Goal: Information Seeking & Learning: Learn about a topic

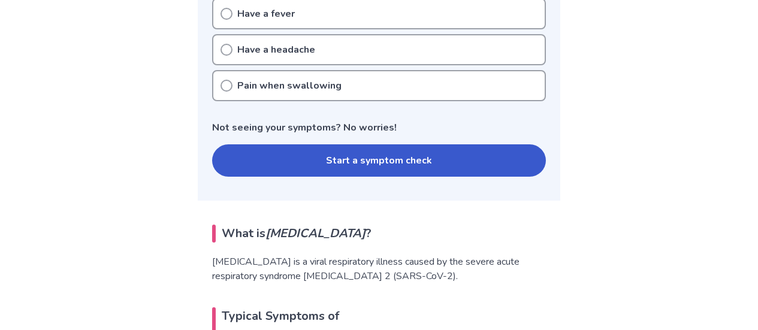
scroll to position [348, 0]
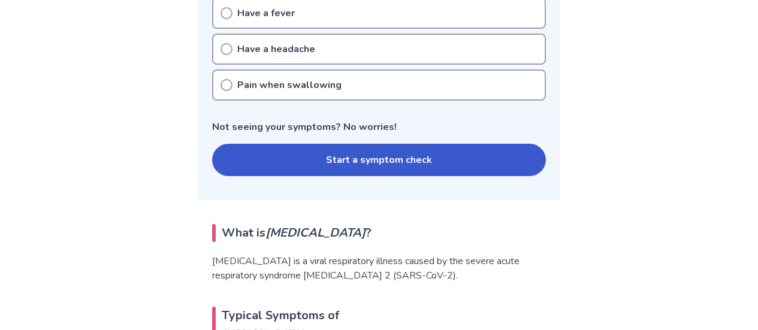
click at [317, 150] on button "Start a symptom check" at bounding box center [379, 160] width 334 height 32
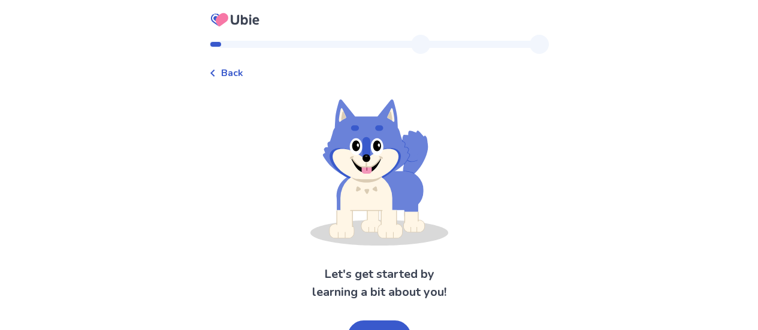
scroll to position [23, 0]
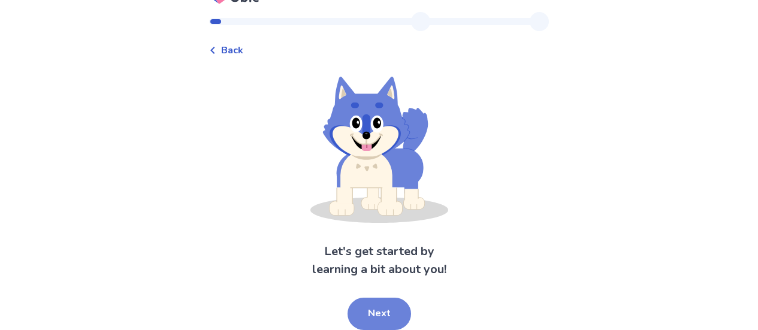
click at [389, 316] on button "Next" at bounding box center [379, 314] width 64 height 32
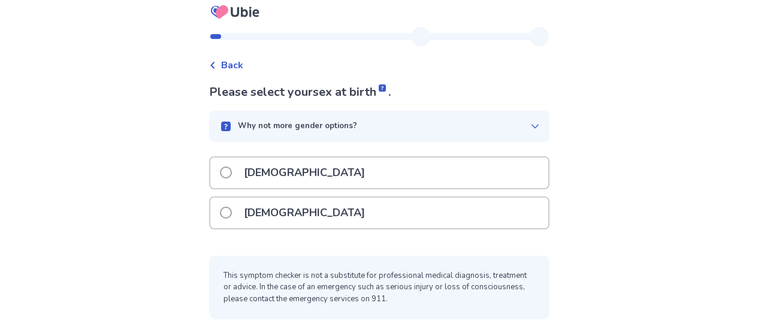
scroll to position [8, 0]
click at [424, 220] on div "[DEMOGRAPHIC_DATA]" at bounding box center [379, 213] width 338 height 31
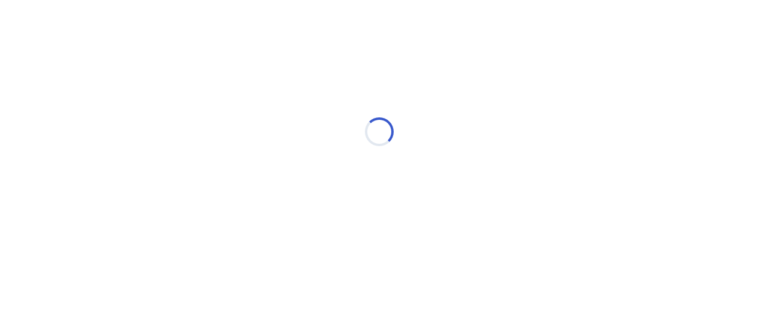
scroll to position [0, 0]
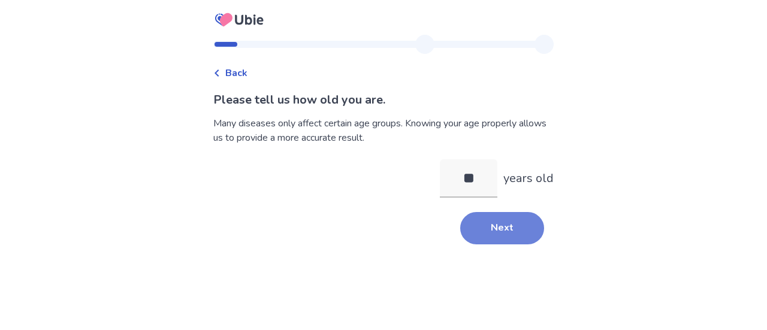
type input "**"
click at [468, 232] on button "Next" at bounding box center [502, 228] width 84 height 32
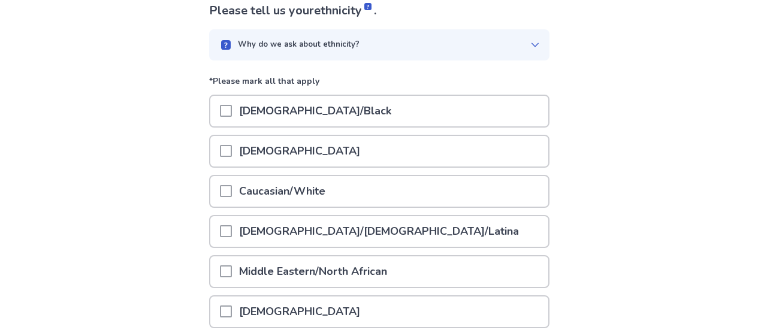
scroll to position [89, 0]
drag, startPoint x: 400, startPoint y: 196, endPoint x: 406, endPoint y: 182, distance: 15.3
click at [406, 182] on div "Caucasian/White" at bounding box center [379, 192] width 338 height 31
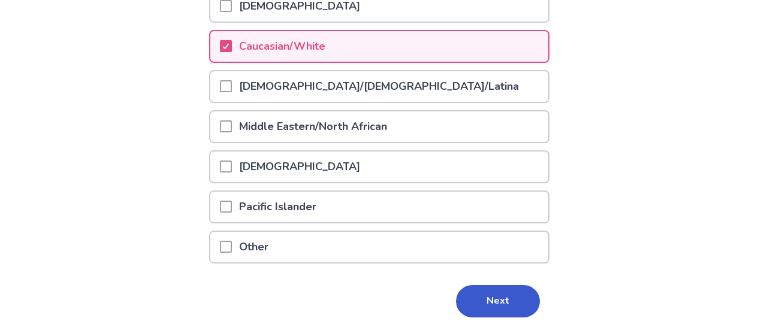
scroll to position [249, 0]
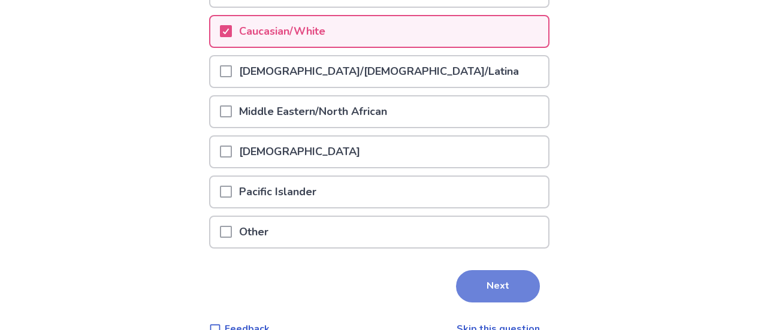
click at [501, 280] on button "Next" at bounding box center [498, 286] width 84 height 32
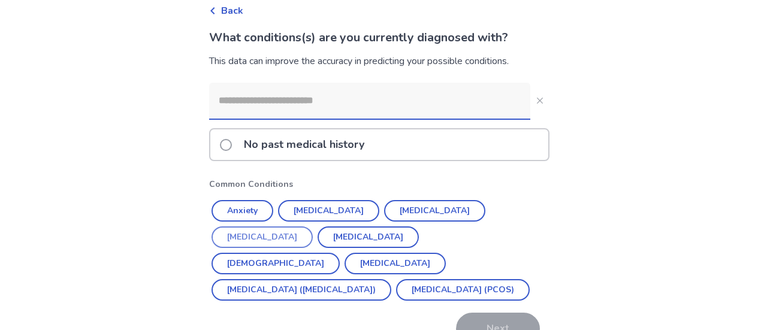
scroll to position [130, 0]
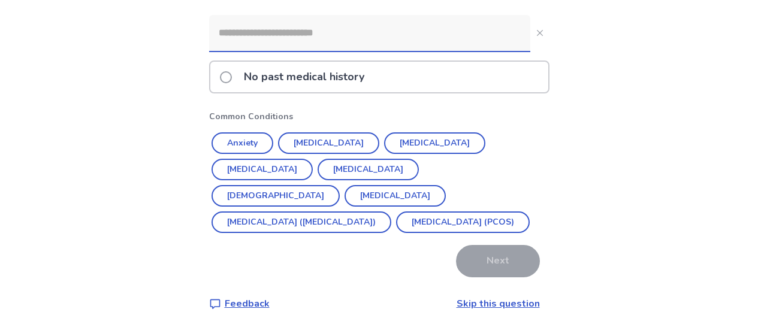
click at [480, 303] on link "Skip this question" at bounding box center [498, 303] width 83 height 13
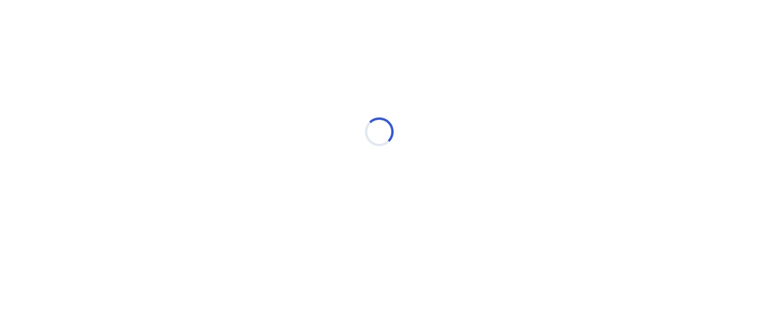
scroll to position [0, 0]
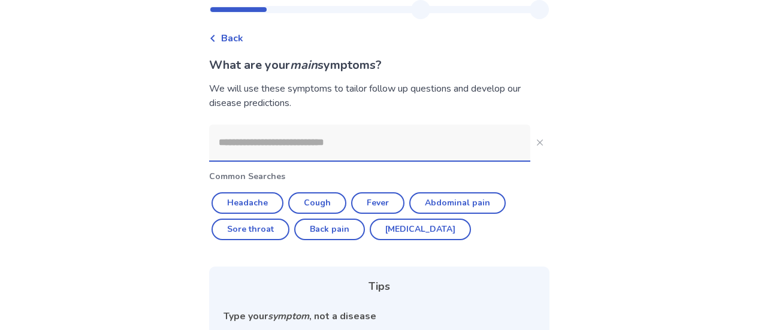
scroll to position [75, 0]
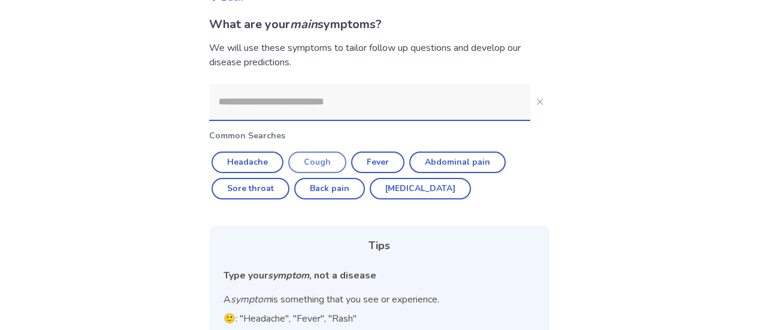
click at [316, 163] on button "Cough" at bounding box center [317, 163] width 58 height 22
type input "*****"
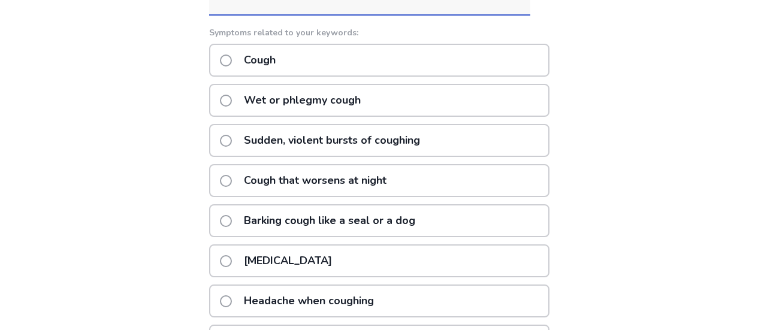
scroll to position [183, 0]
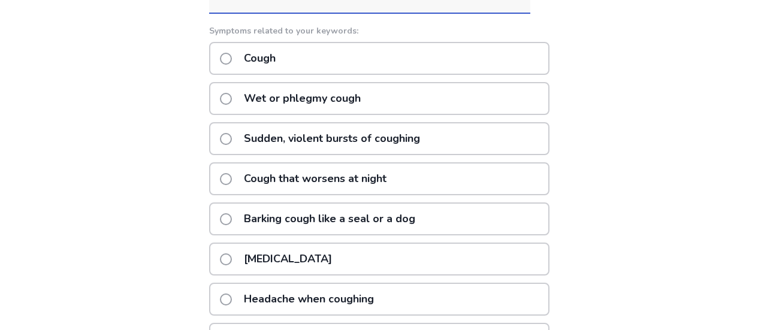
click at [319, 264] on div "[MEDICAL_DATA]" at bounding box center [379, 259] width 340 height 33
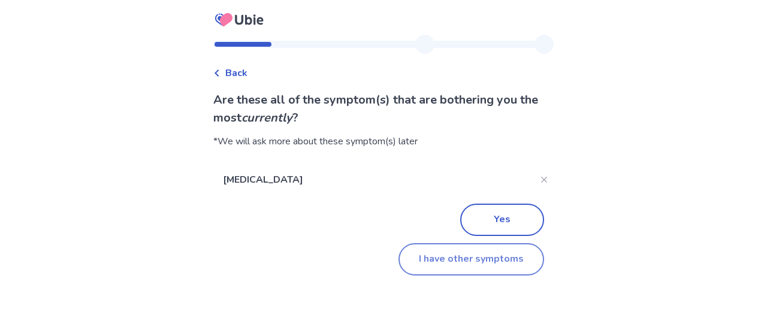
click at [470, 268] on button "I have other symptoms" at bounding box center [471, 259] width 146 height 32
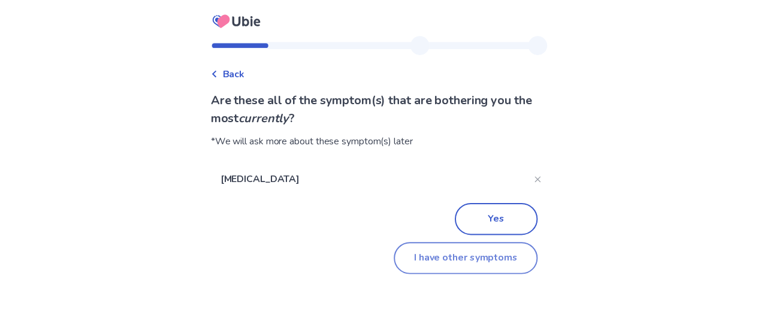
scroll to position [183, 0]
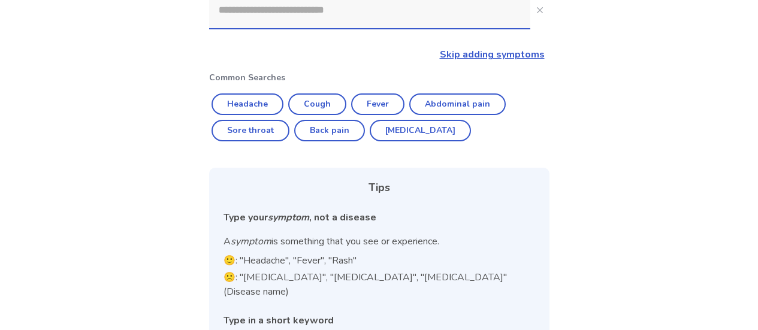
click at [426, 18] on input at bounding box center [369, 10] width 321 height 36
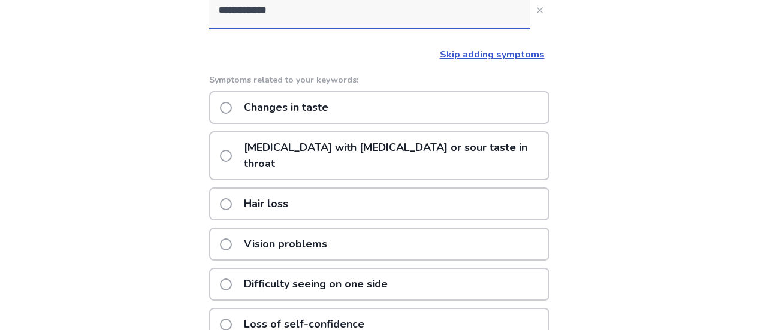
type input "**********"
click at [418, 112] on div "Changes in taste" at bounding box center [379, 107] width 340 height 33
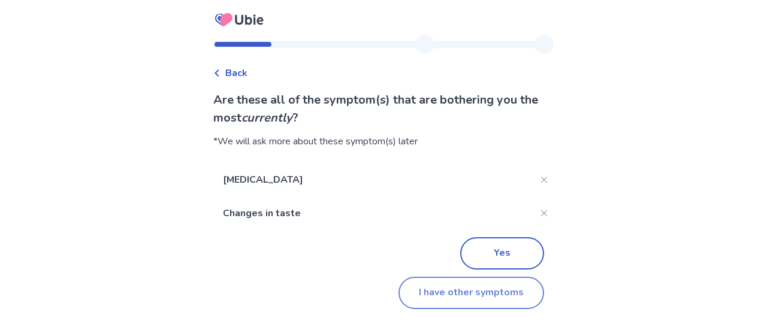
click at [482, 297] on button "I have other symptoms" at bounding box center [471, 293] width 146 height 32
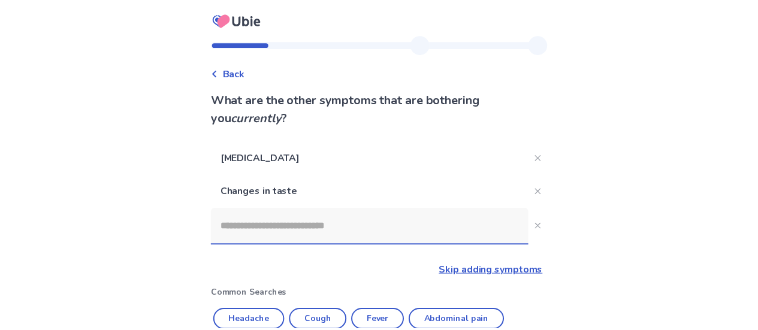
scroll to position [183, 0]
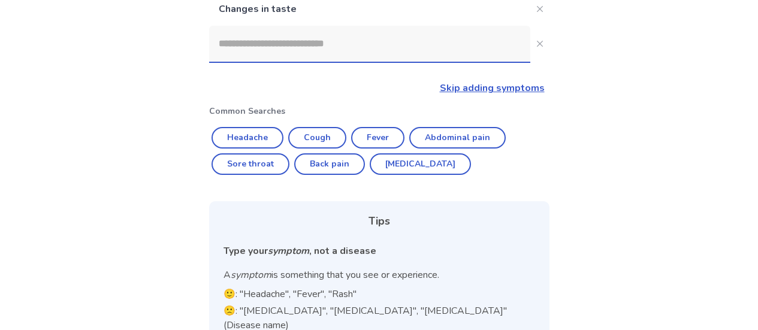
click at [475, 45] on input at bounding box center [369, 44] width 321 height 36
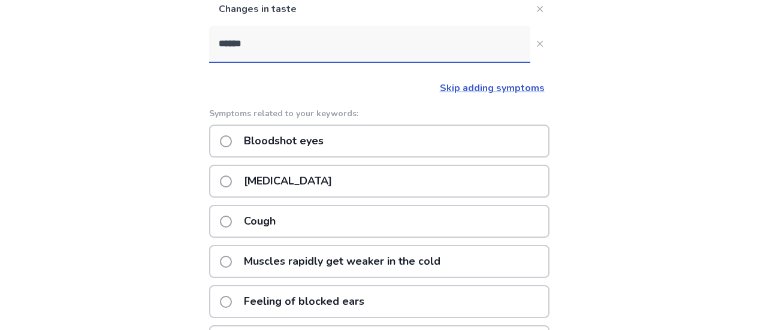
type input "******"
click at [371, 189] on div "[MEDICAL_DATA]" at bounding box center [379, 181] width 340 height 33
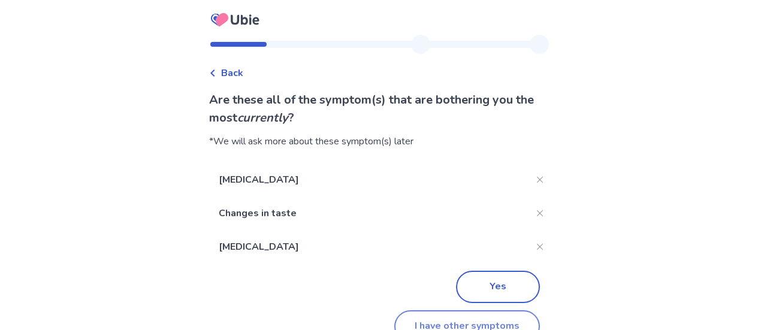
click at [452, 322] on button "I have other symptoms" at bounding box center [467, 326] width 146 height 32
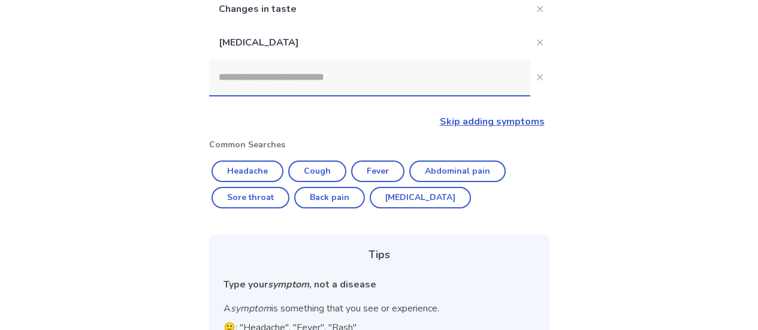
click at [410, 95] on input at bounding box center [369, 77] width 321 height 36
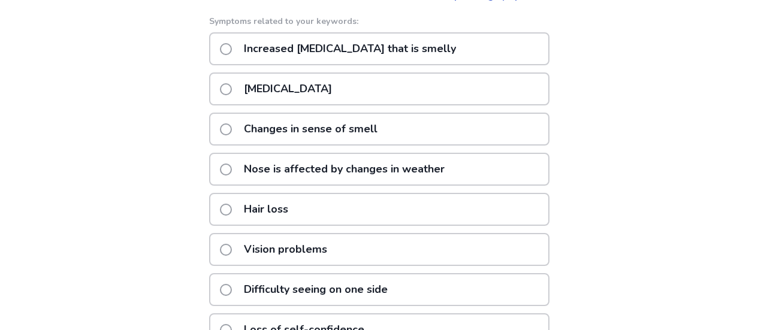
scroll to position [309, 0]
type input "**********"
click at [421, 144] on div "Changes in sense of smell" at bounding box center [379, 128] width 340 height 33
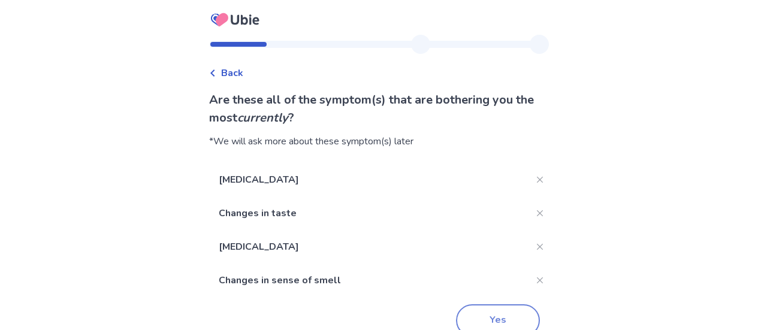
click at [488, 314] on button "Yes" at bounding box center [498, 320] width 84 height 32
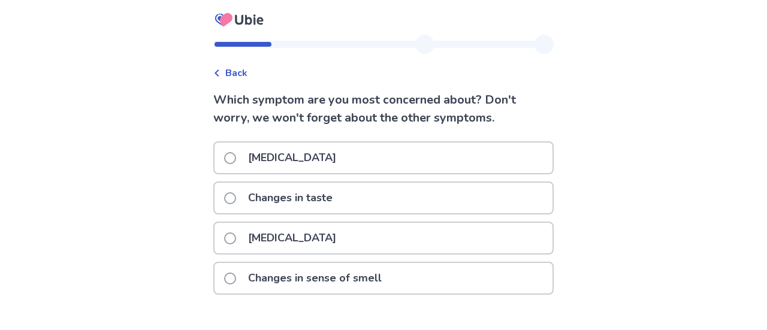
click at [340, 201] on p "Changes in taste" at bounding box center [290, 198] width 99 height 31
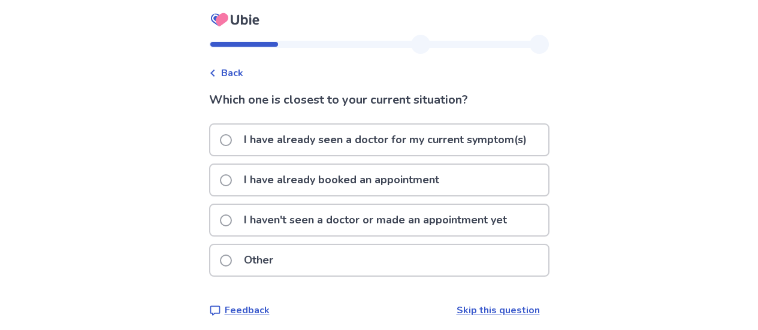
click at [385, 223] on p "I haven't seen a doctor or made an appointment yet" at bounding box center [375, 220] width 277 height 31
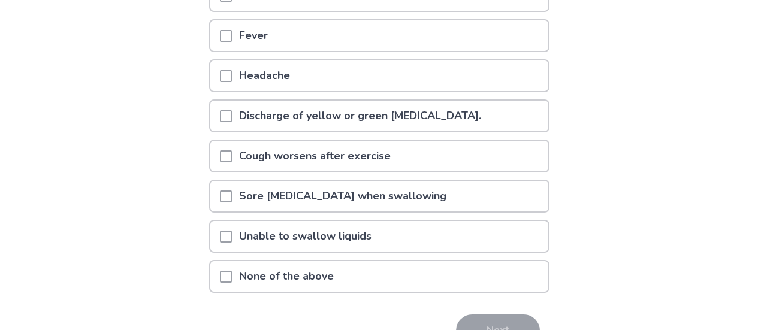
scroll to position [264, 0]
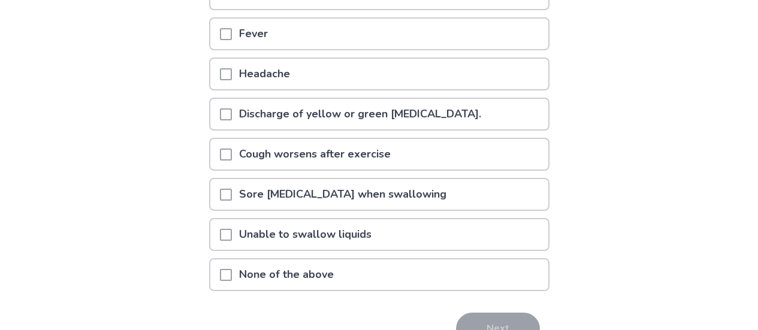
click at [229, 277] on span at bounding box center [226, 275] width 12 height 12
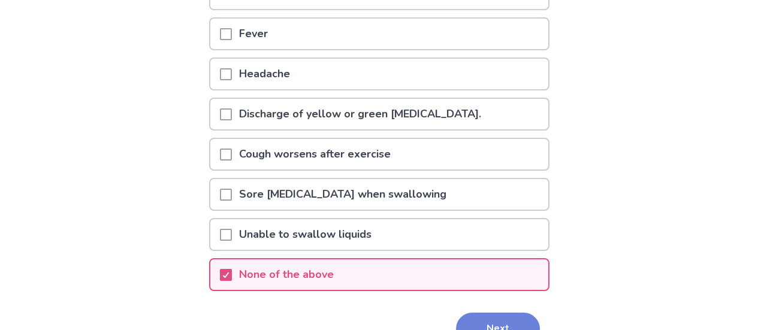
click at [507, 316] on button "Next" at bounding box center [498, 329] width 84 height 32
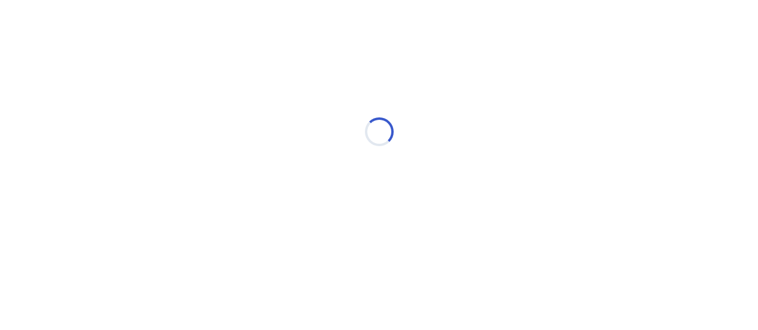
scroll to position [0, 0]
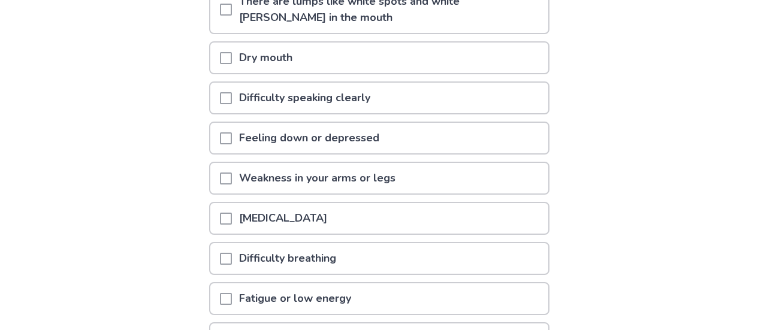
scroll to position [180, 0]
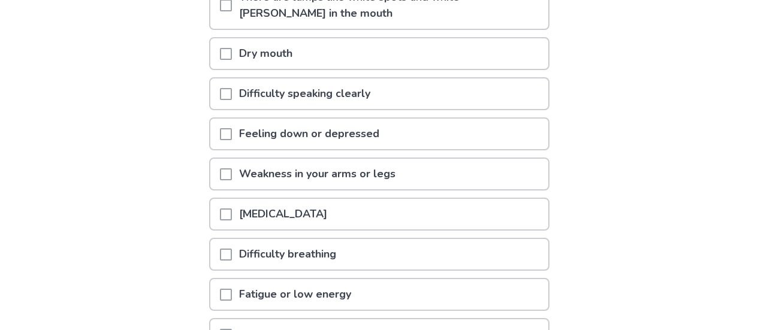
click at [229, 219] on span at bounding box center [226, 214] width 12 height 12
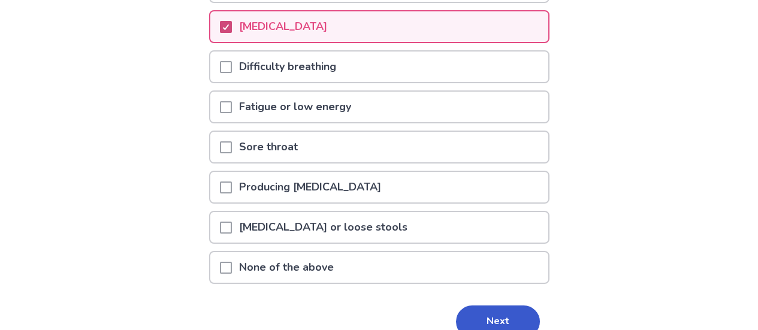
scroll to position [368, 0]
click at [472, 325] on button "Next" at bounding box center [498, 321] width 84 height 32
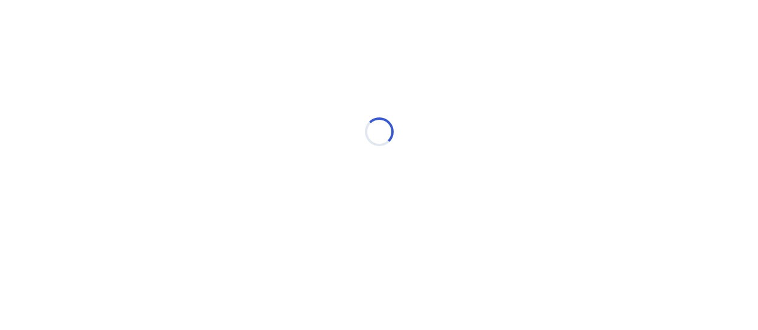
scroll to position [0, 0]
select select "*"
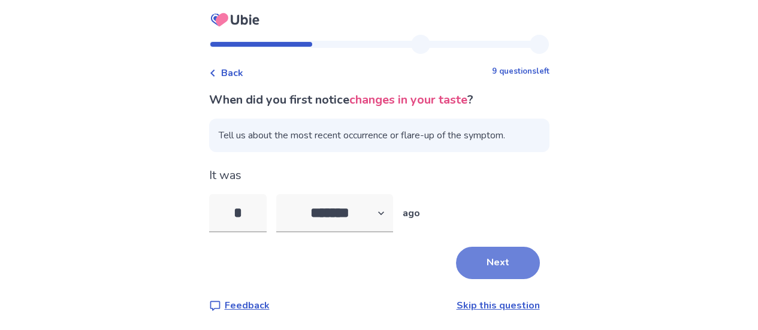
type input "*"
click at [466, 267] on button "Next" at bounding box center [498, 263] width 84 height 32
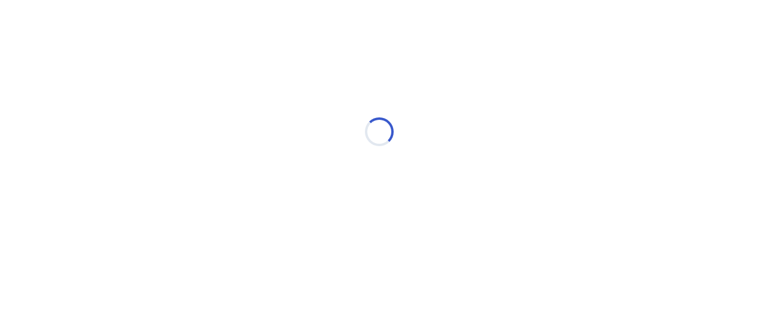
select select "*"
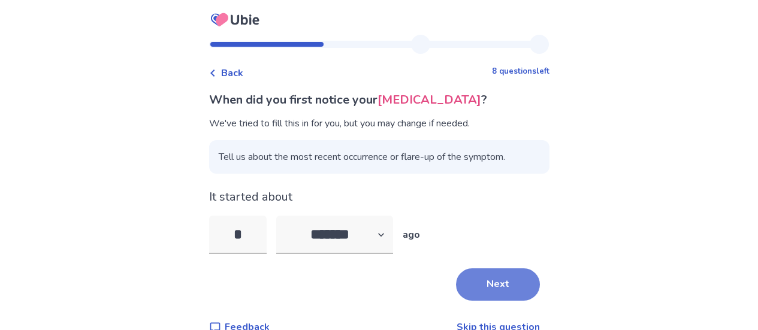
click at [470, 280] on button "Next" at bounding box center [498, 284] width 84 height 32
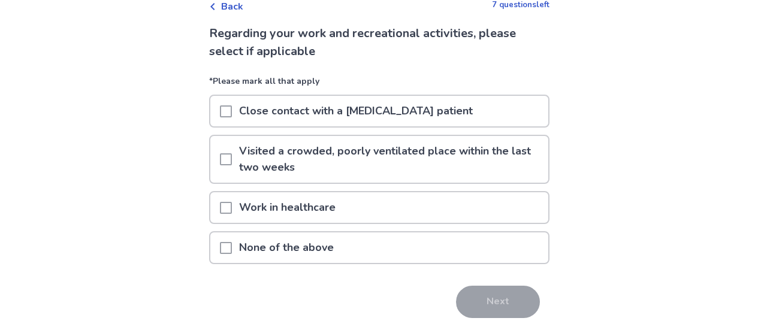
scroll to position [67, 0]
click at [228, 238] on div at bounding box center [226, 247] width 12 height 31
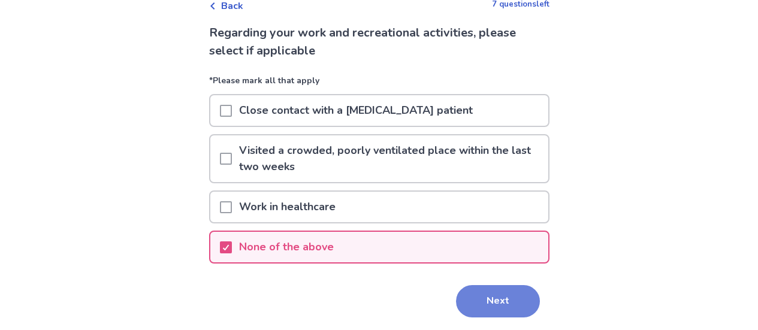
click at [468, 296] on button "Next" at bounding box center [498, 301] width 84 height 32
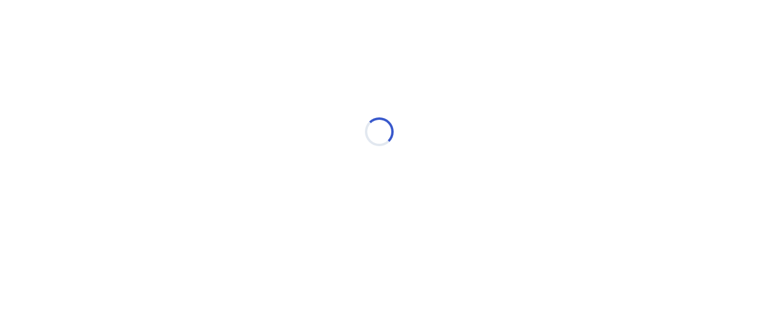
scroll to position [0, 0]
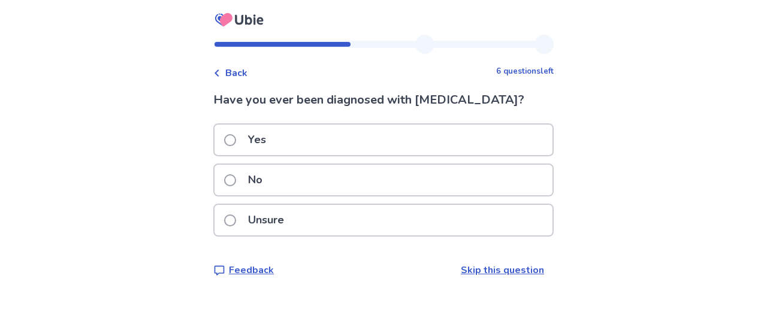
click at [413, 182] on div "No" at bounding box center [383, 180] width 338 height 31
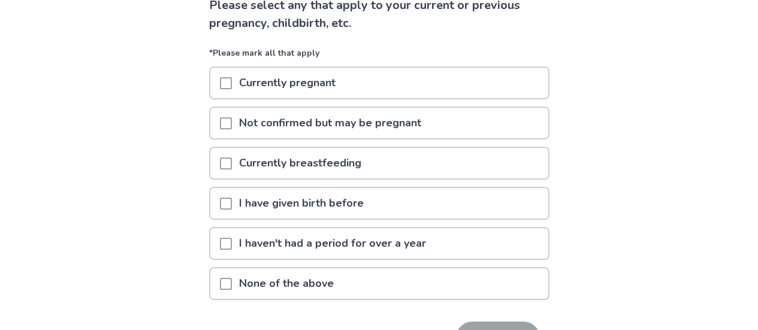
scroll to position [95, 0]
click at [401, 285] on div "None of the above" at bounding box center [379, 283] width 338 height 31
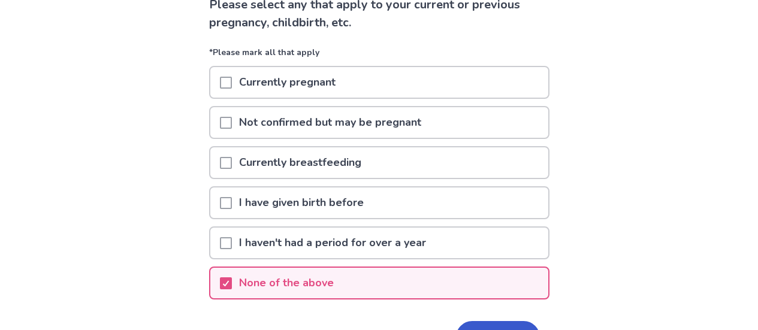
scroll to position [137, 0]
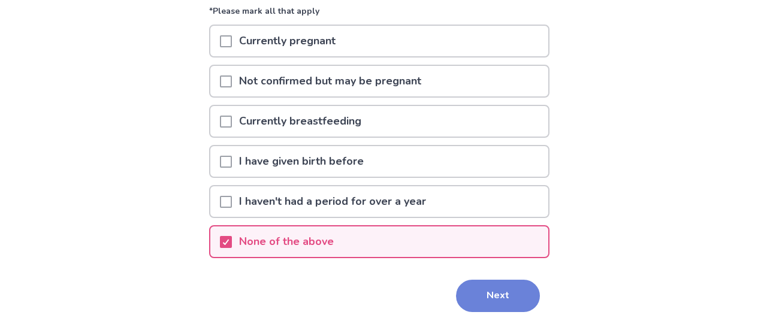
click at [497, 300] on button "Next" at bounding box center [498, 296] width 84 height 32
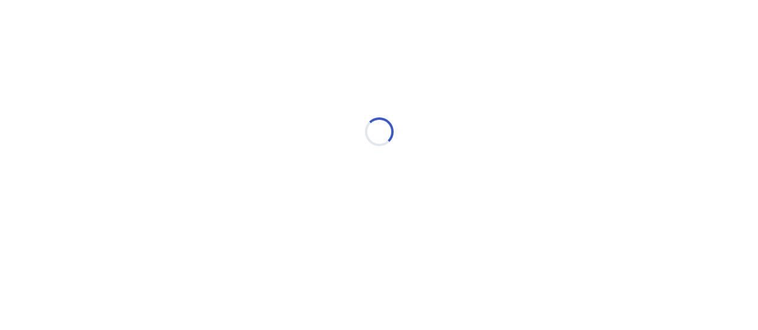
scroll to position [0, 0]
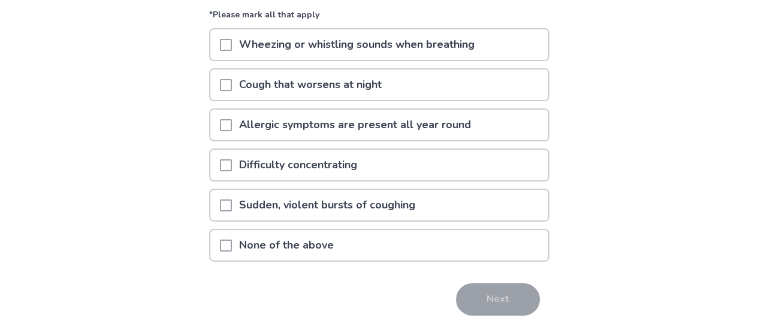
scroll to position [116, 0]
click at [367, 247] on div "None of the above" at bounding box center [379, 244] width 338 height 31
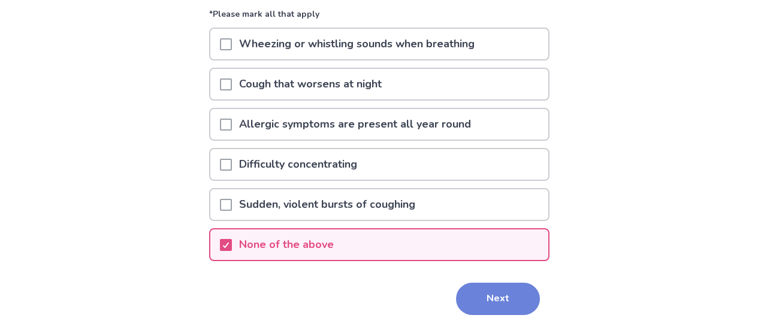
click at [520, 302] on button "Next" at bounding box center [498, 299] width 84 height 32
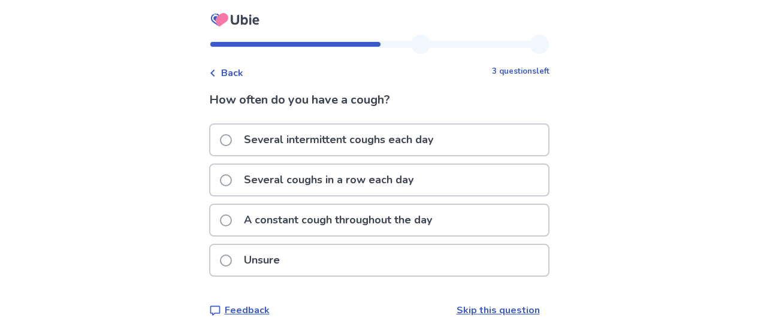
click at [478, 153] on div "Several intermittent coughs each day" at bounding box center [379, 140] width 338 height 31
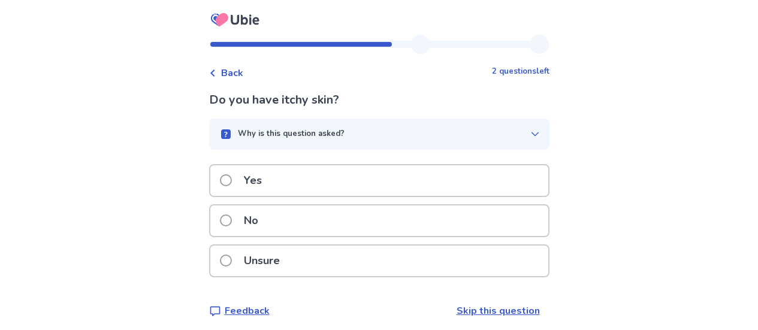
click at [478, 228] on div "No" at bounding box center [379, 220] width 338 height 31
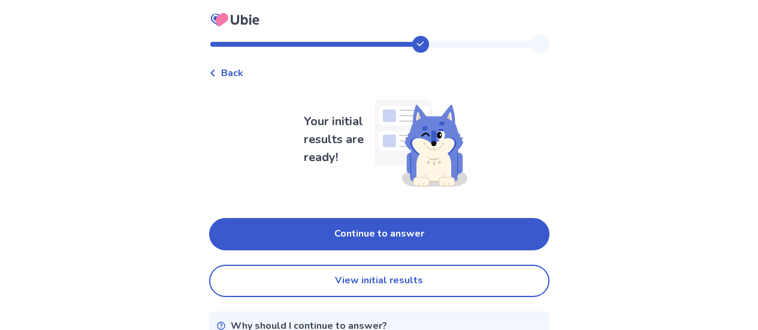
scroll to position [48, 0]
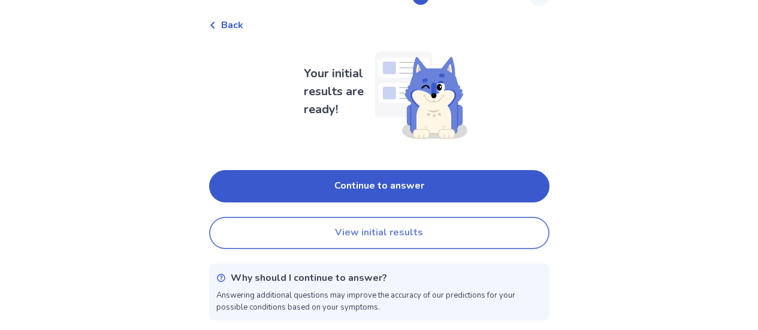
click at [485, 228] on button "View initial results" at bounding box center [379, 233] width 340 height 32
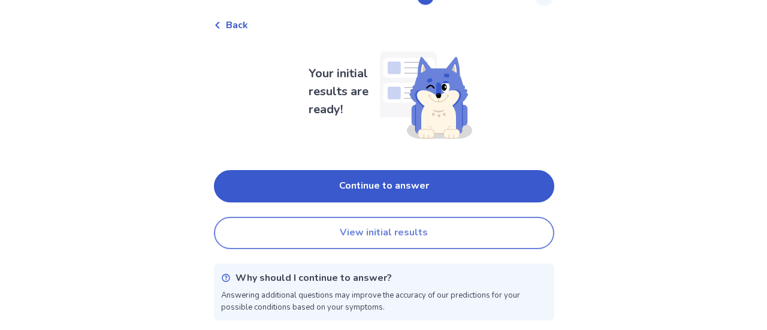
scroll to position [0, 0]
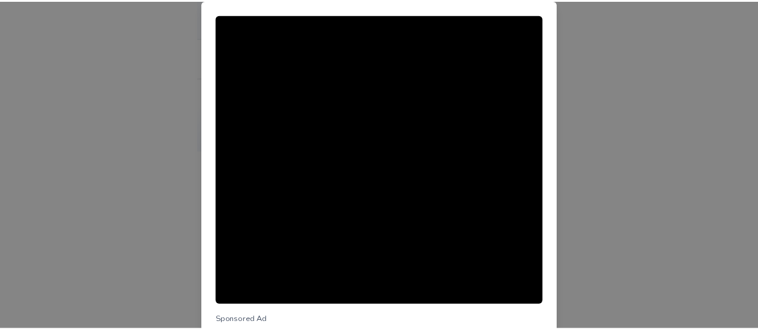
scroll to position [168, 0]
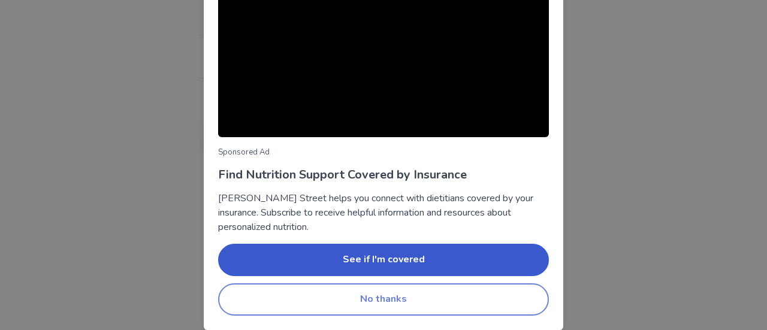
click at [482, 285] on button "No thanks" at bounding box center [383, 299] width 331 height 32
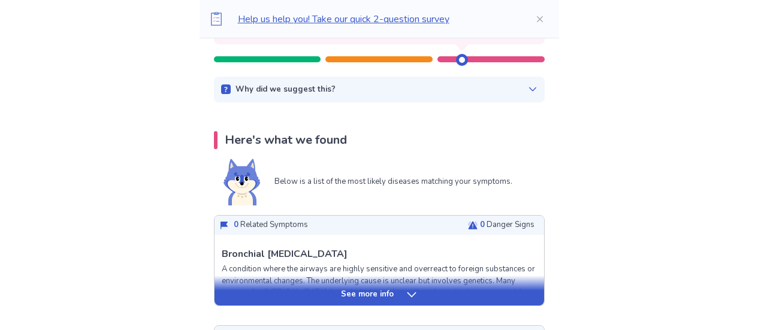
scroll to position [178, 0]
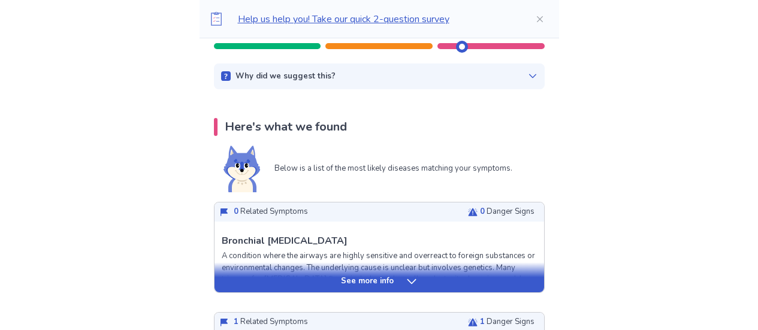
click at [389, 282] on p "See more info" at bounding box center [367, 282] width 53 height 12
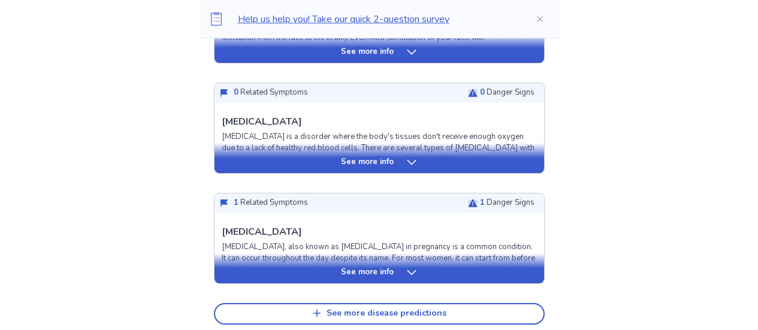
scroll to position [1573, 0]
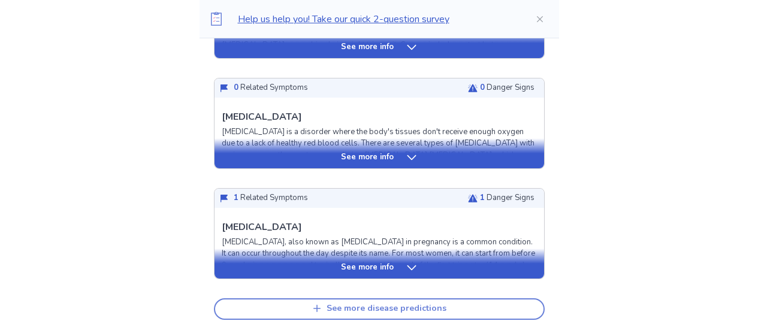
click at [397, 301] on button "See more disease predictions" at bounding box center [379, 309] width 331 height 22
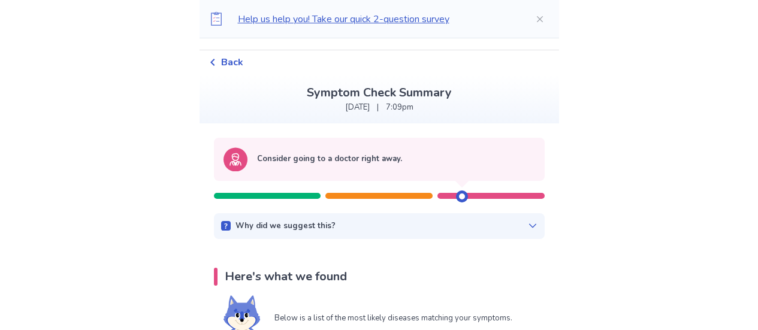
scroll to position [0, 0]
